Goal: Contribute content: Contribute content

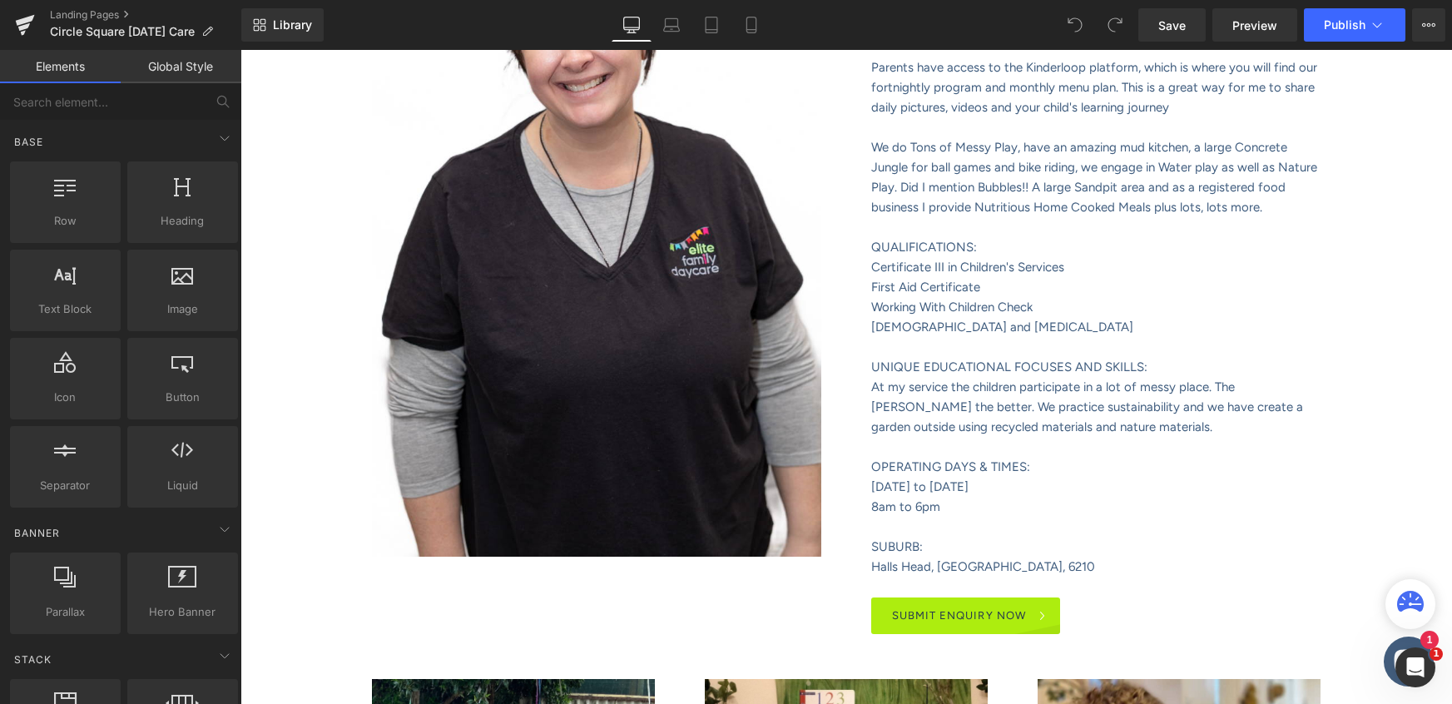
scroll to position [695, 0]
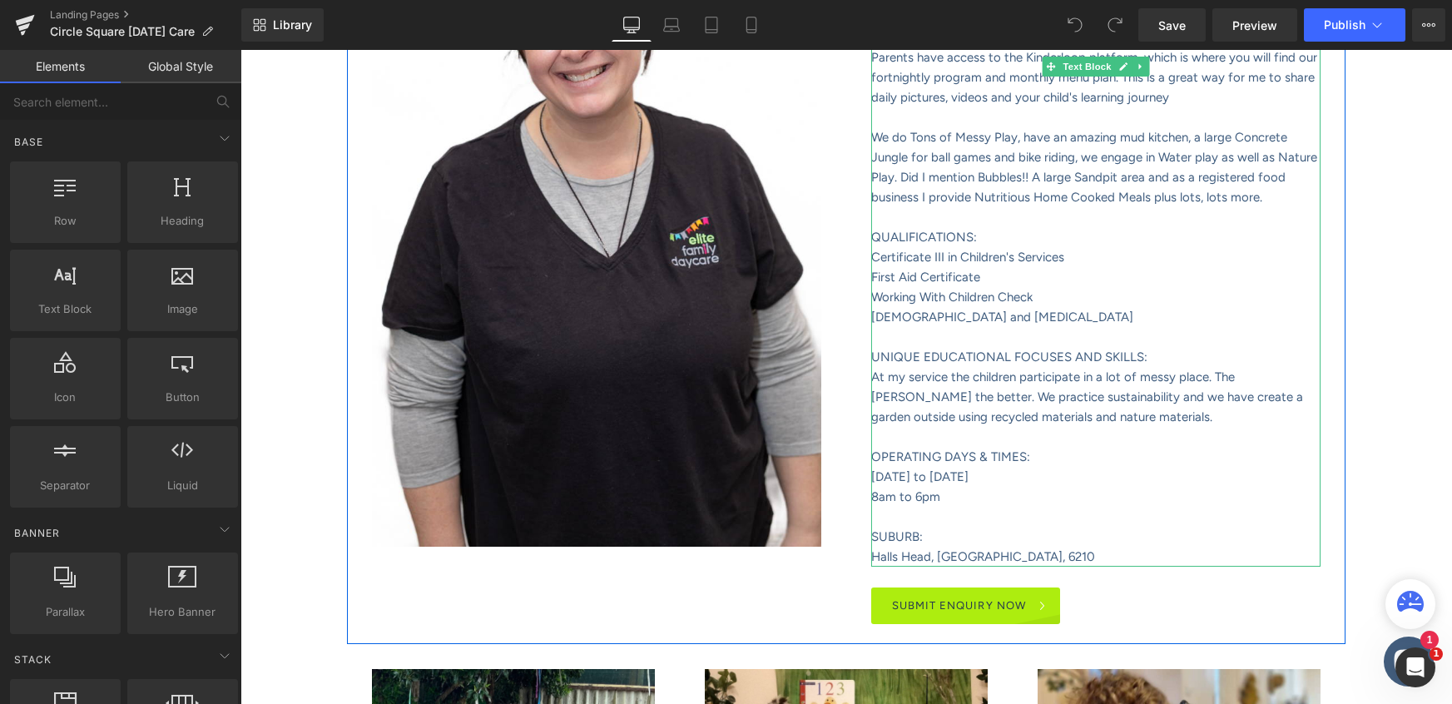
click at [920, 494] on font "8am to 6pm" at bounding box center [905, 496] width 69 height 15
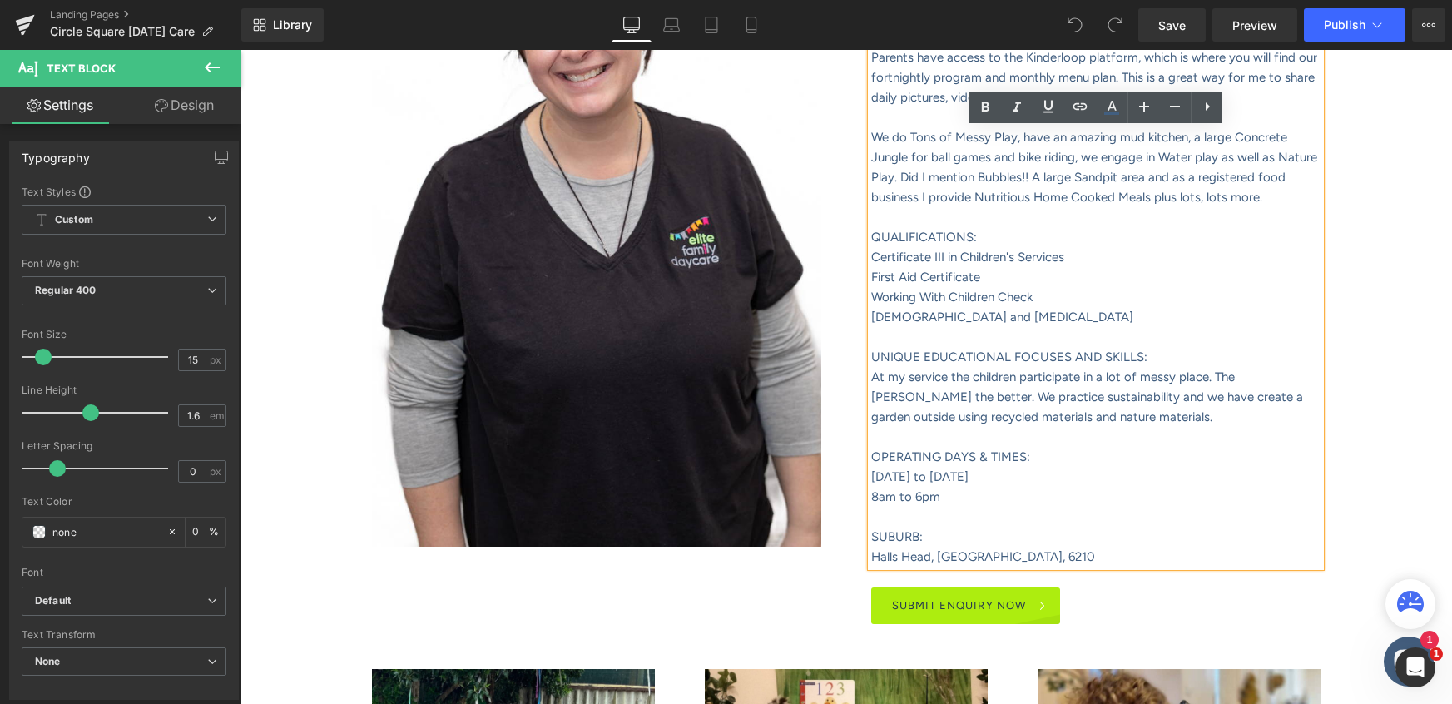
click at [917, 495] on font "8am to 6pm" at bounding box center [905, 496] width 69 height 15
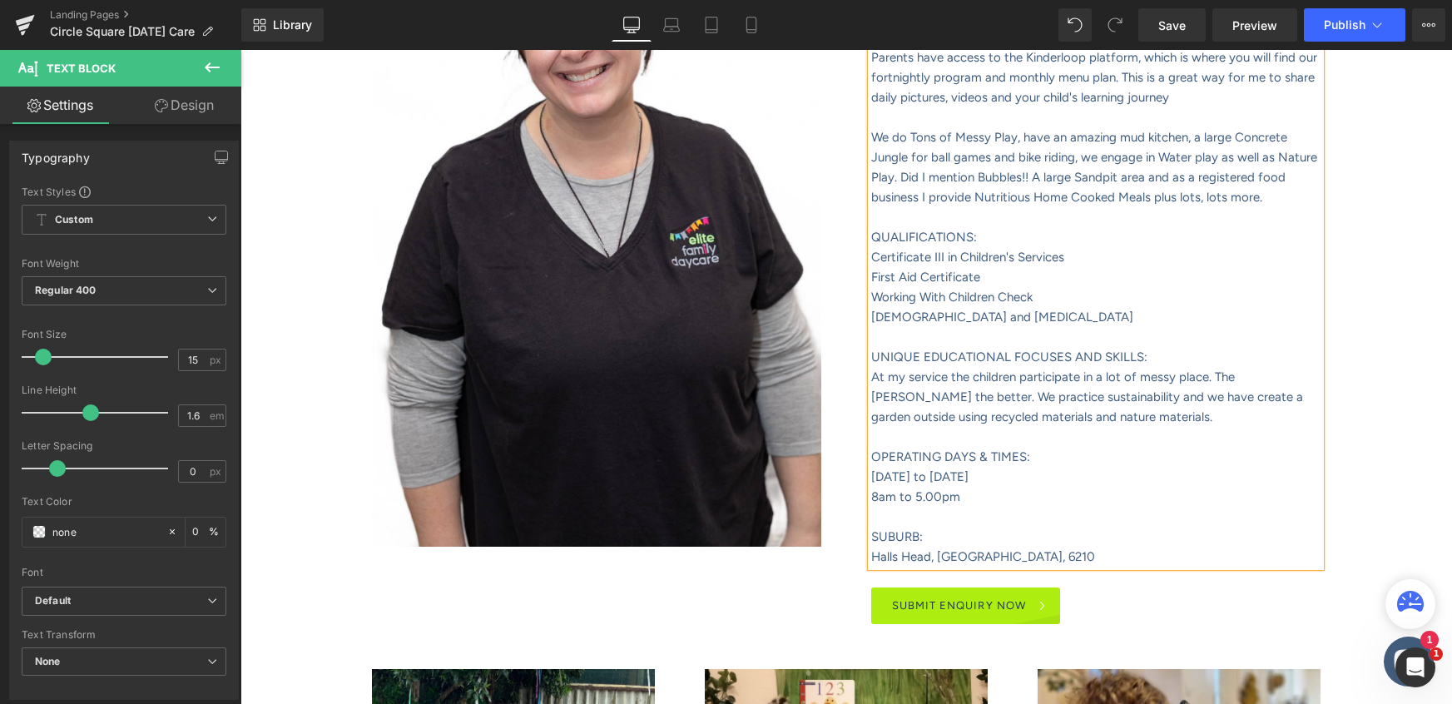
click at [879, 500] on font "8am to 5.00pm" at bounding box center [915, 496] width 89 height 15
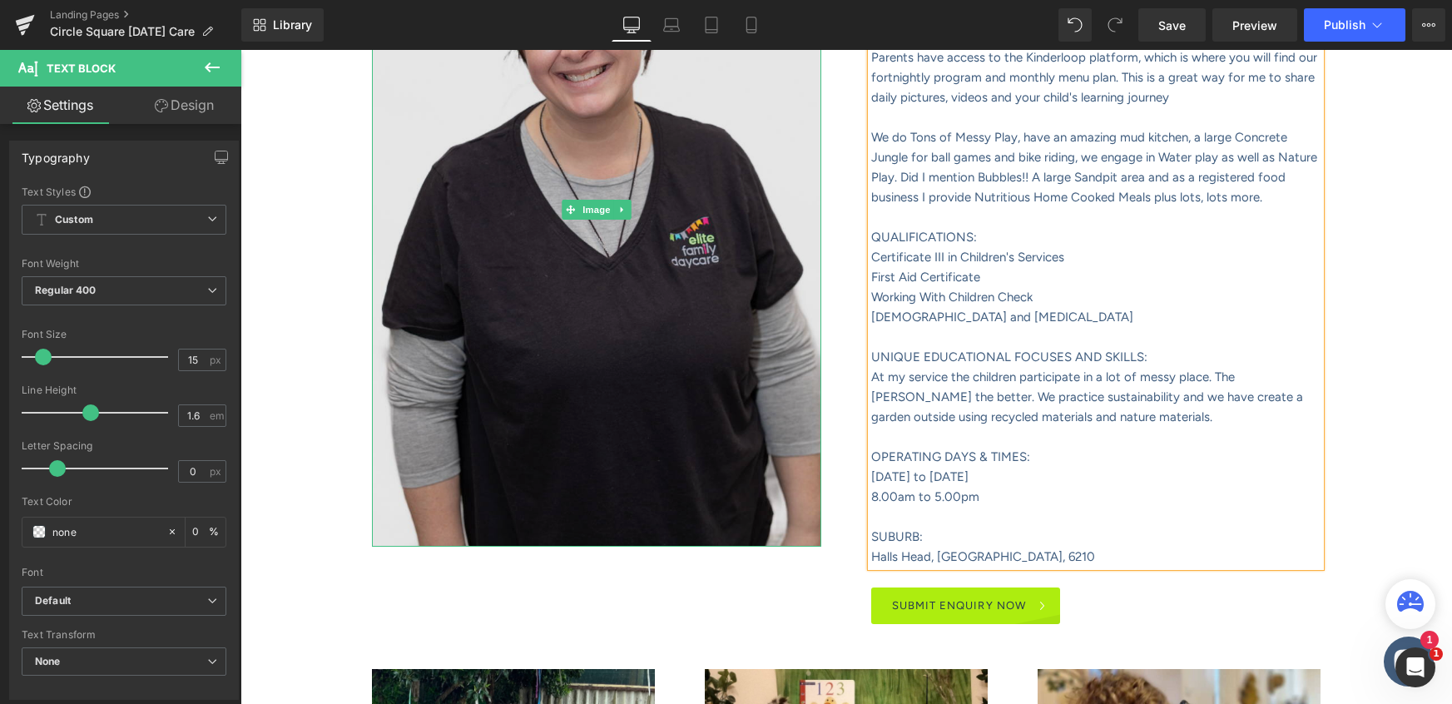
click at [599, 263] on img at bounding box center [596, 210] width 449 height 674
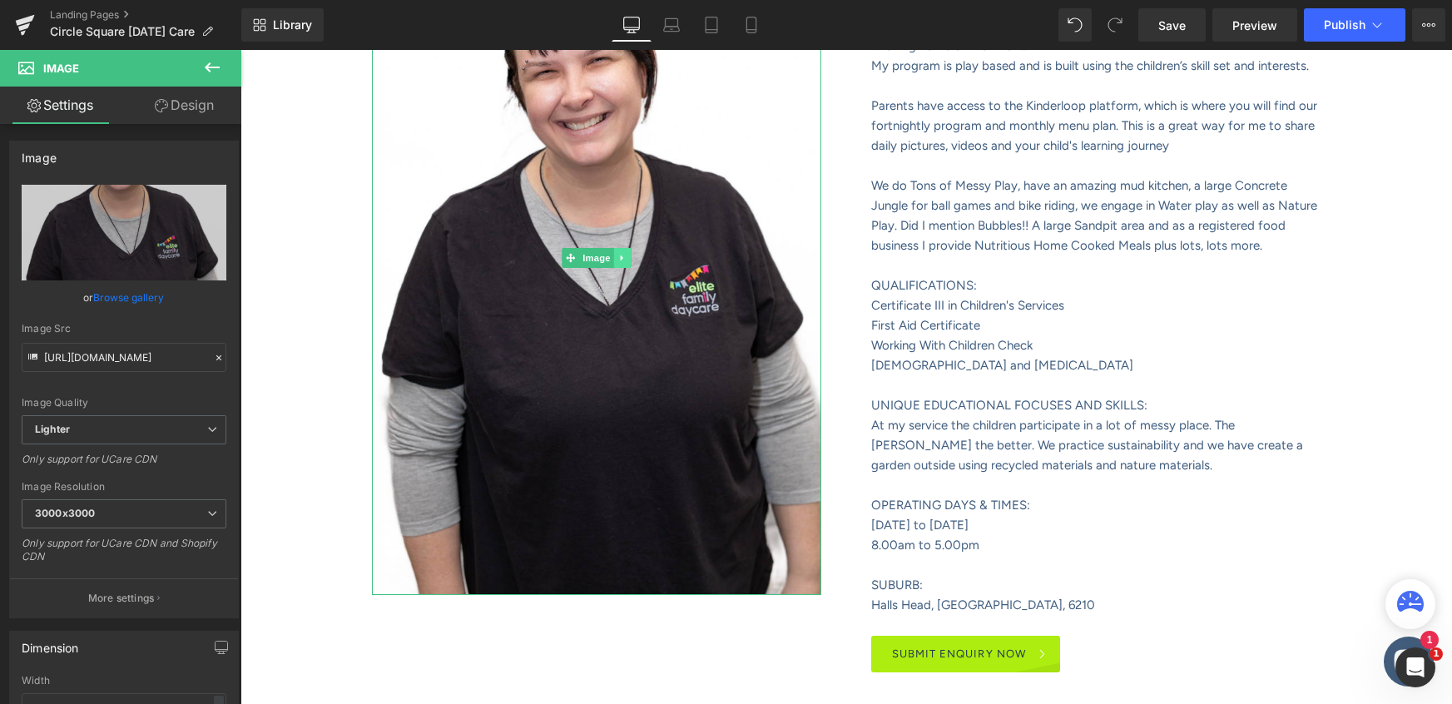
scroll to position [624, 0]
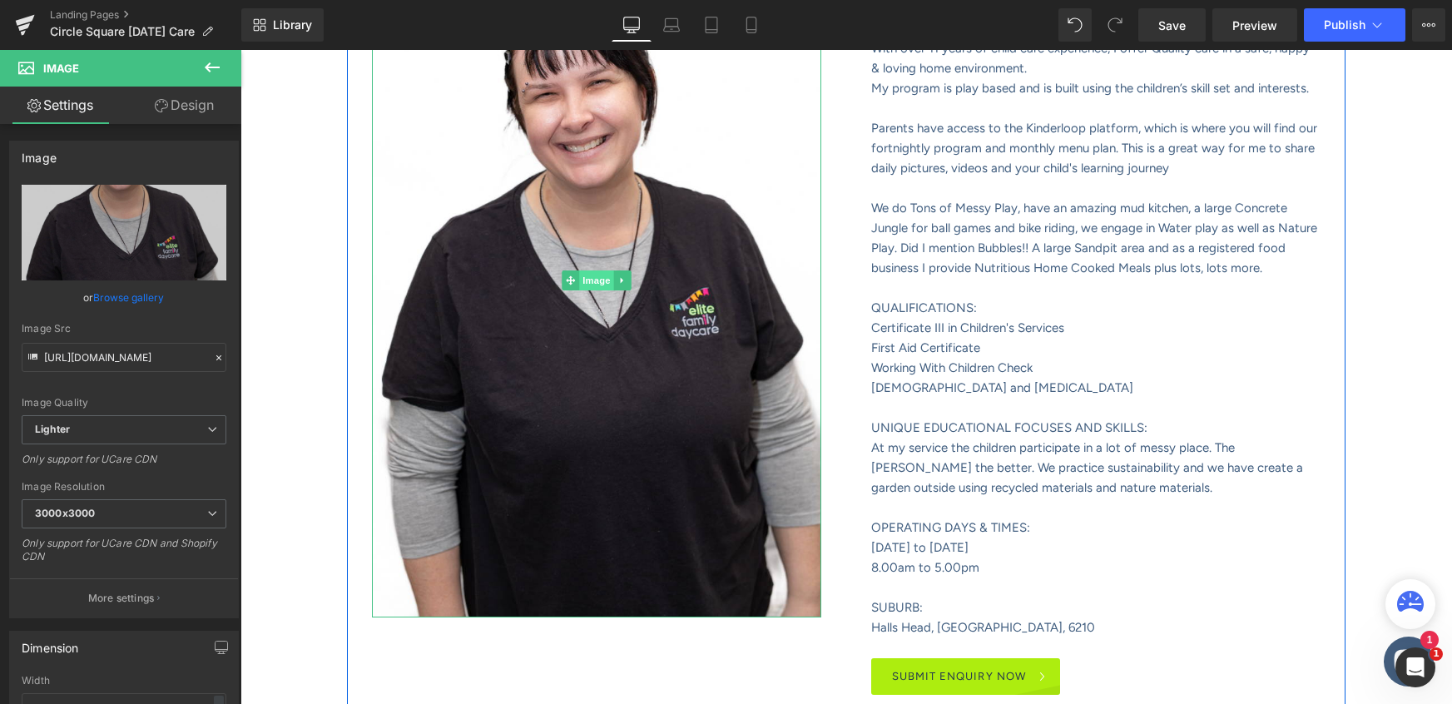
click at [592, 281] on span "Image" at bounding box center [596, 280] width 35 height 20
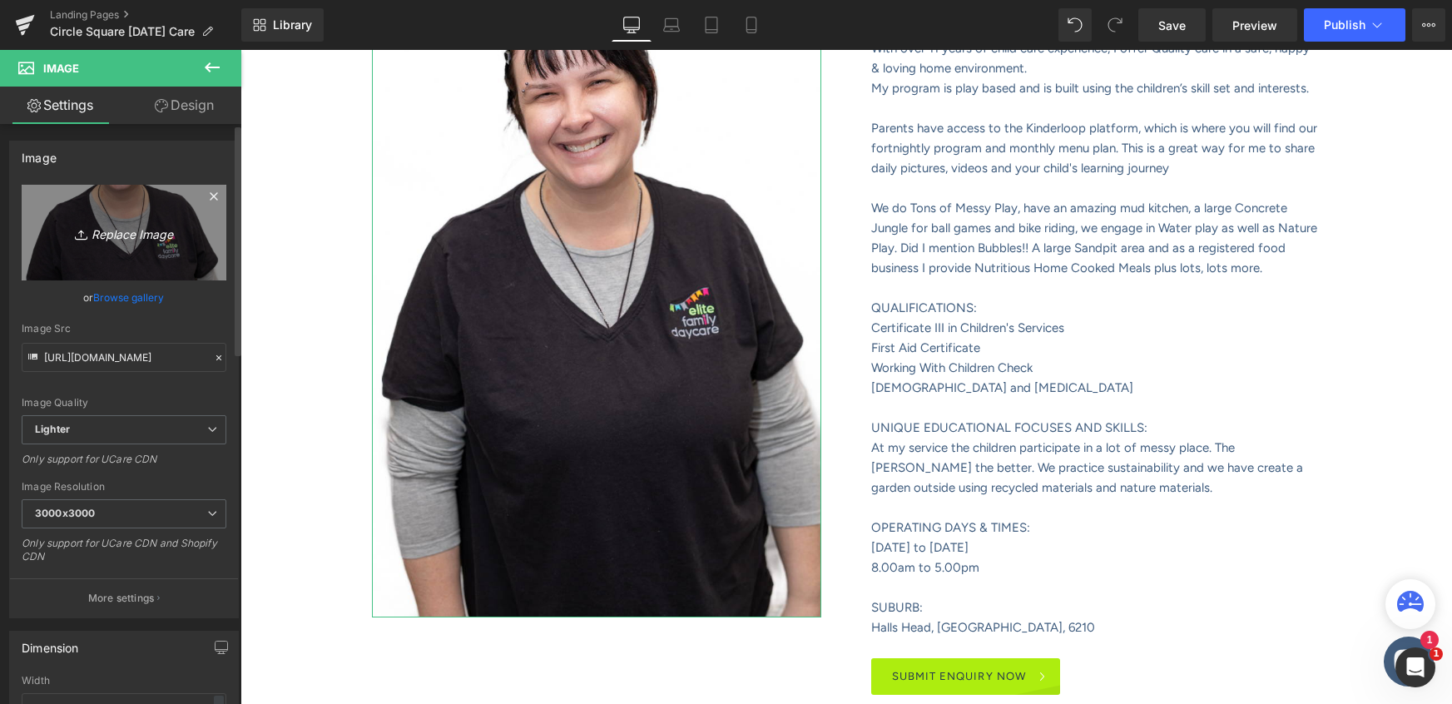
click at [131, 230] on icon "Replace Image" at bounding box center [123, 232] width 133 height 21
type input "C:\fakepath\Website_Profile_Educator_TEMPLATE (7).png"
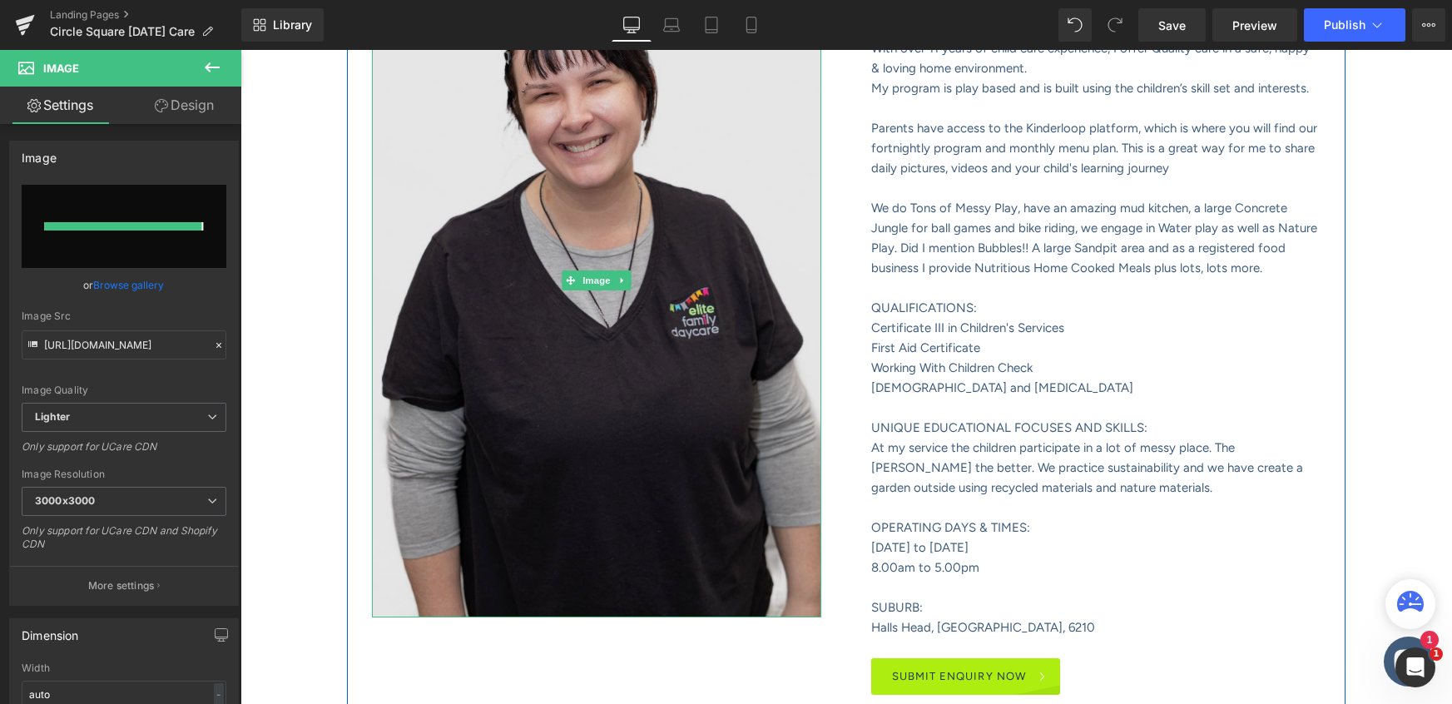
type input "[URL][DOMAIN_NAME]"
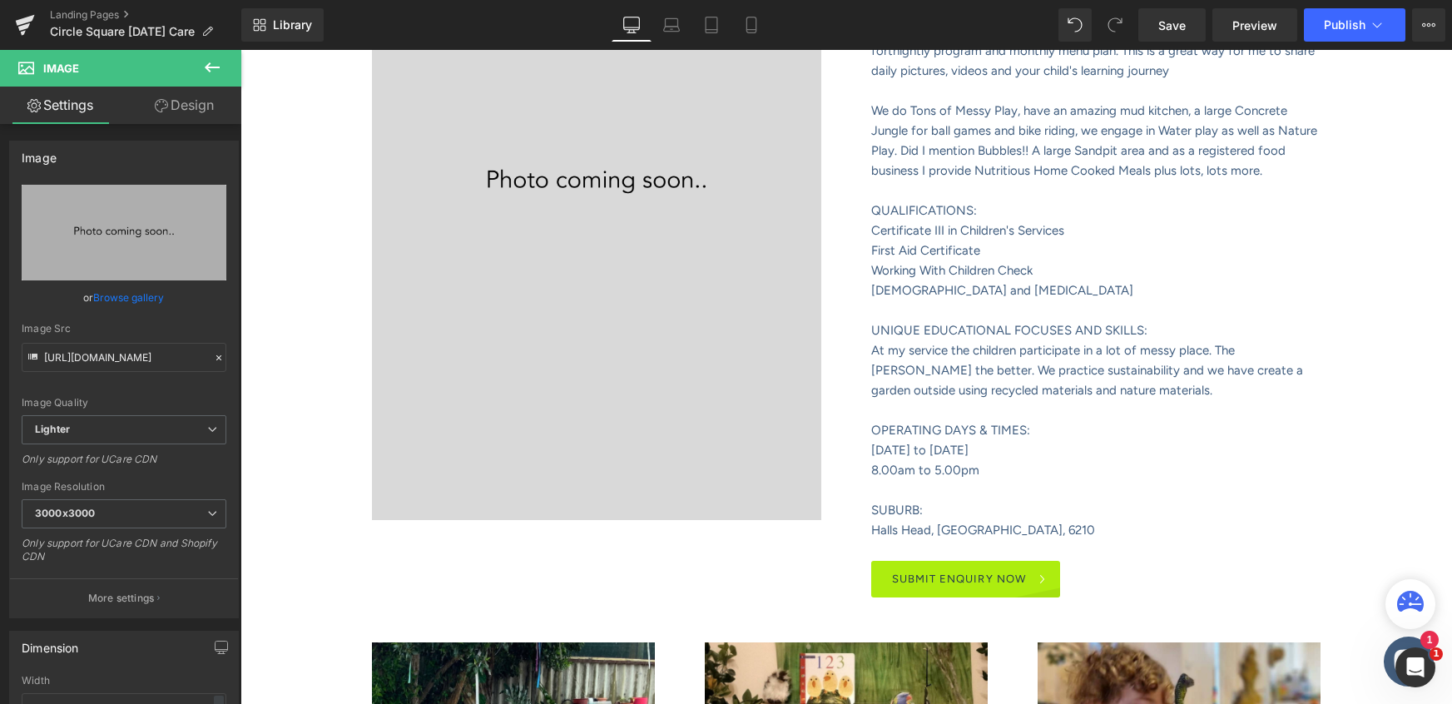
scroll to position [0, 0]
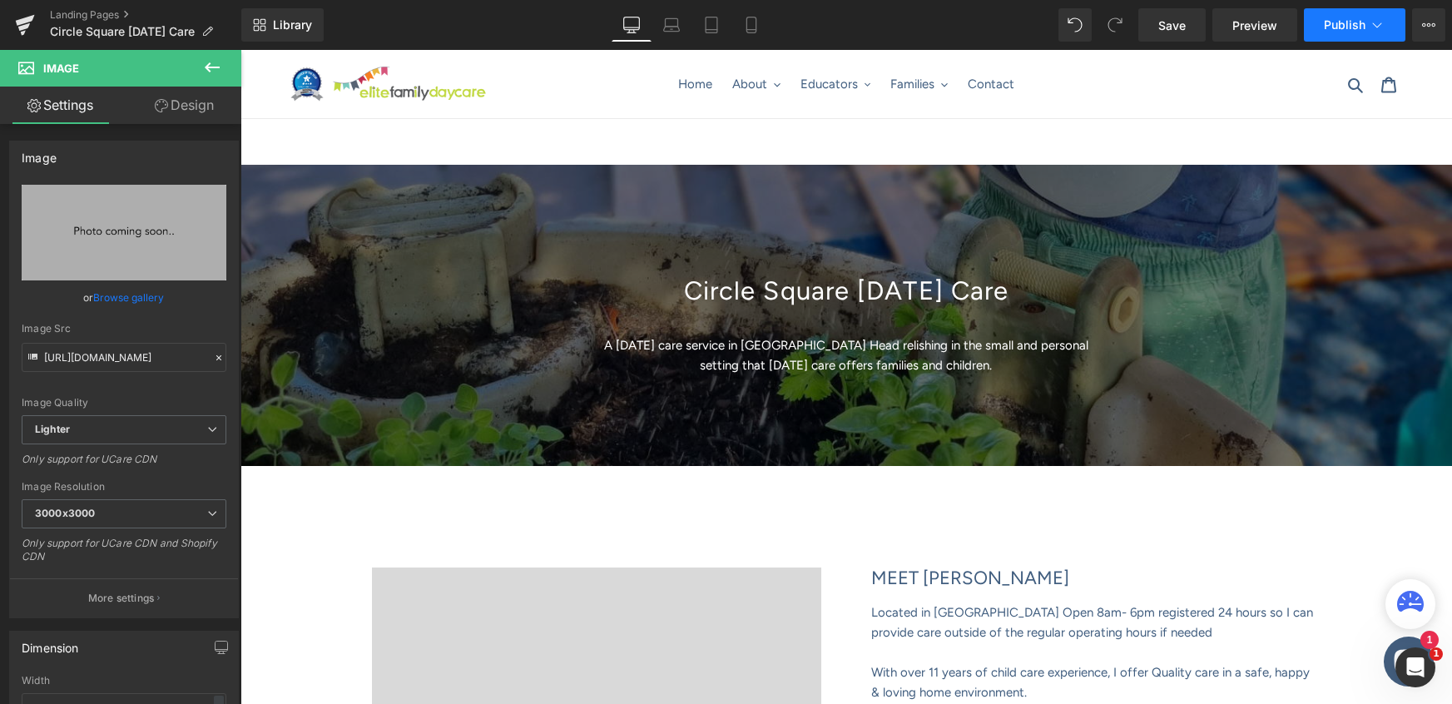
click at [1357, 26] on span "Publish" at bounding box center [1345, 24] width 42 height 13
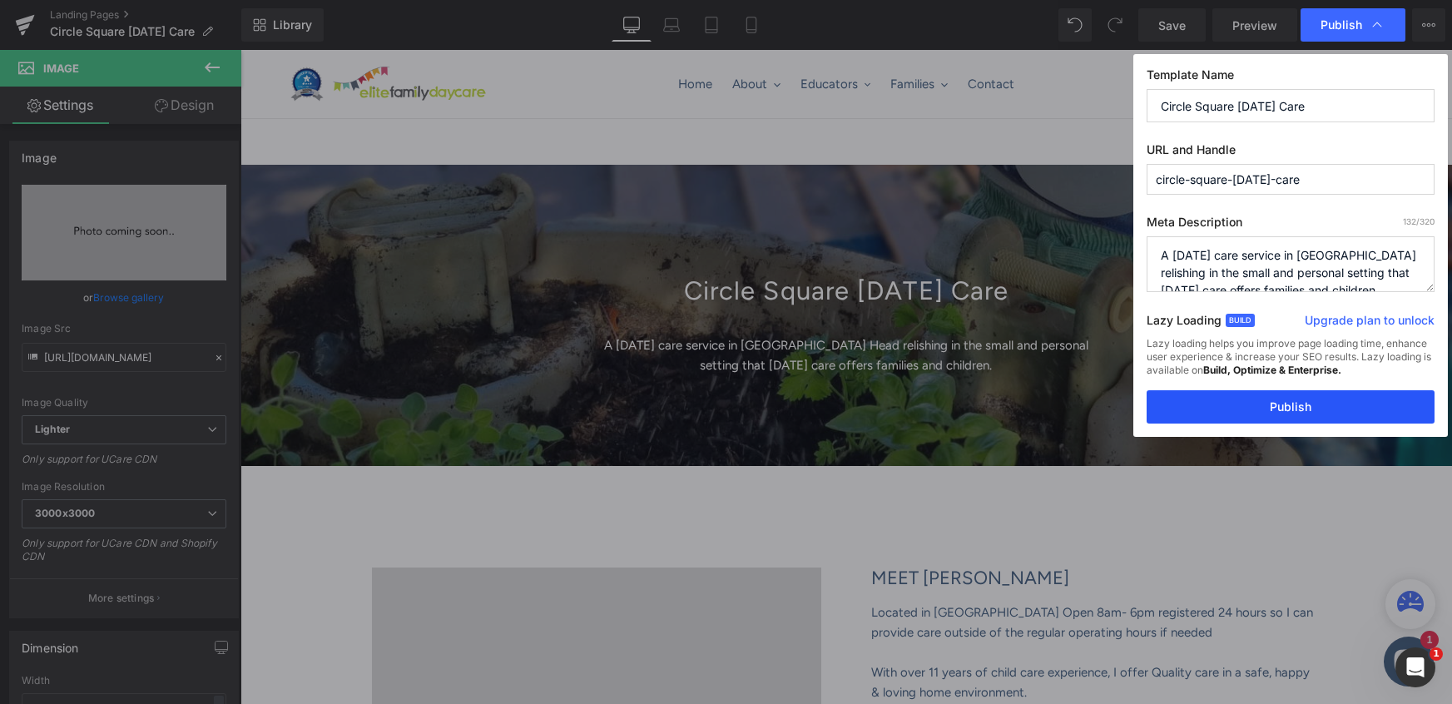
click at [1276, 410] on button "Publish" at bounding box center [1290, 406] width 288 height 33
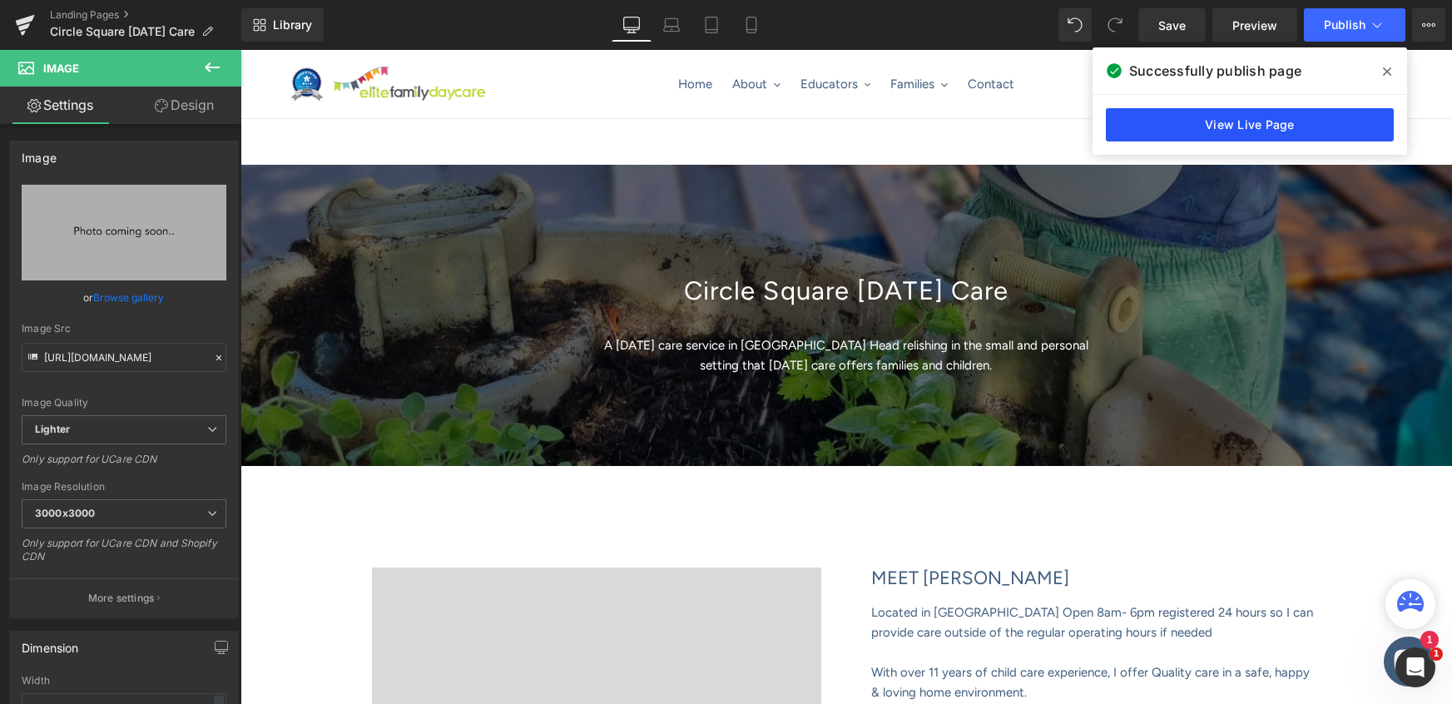
click at [1260, 120] on link "View Live Page" at bounding box center [1250, 124] width 288 height 33
